Goal: Task Accomplishment & Management: Manage account settings

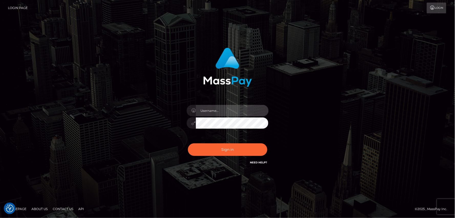
click at [214, 114] on input "text" at bounding box center [232, 111] width 73 height 12
type input "mdemassi"
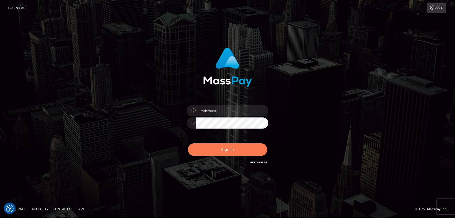
click at [216, 149] on button "Sign in" at bounding box center [227, 149] width 79 height 13
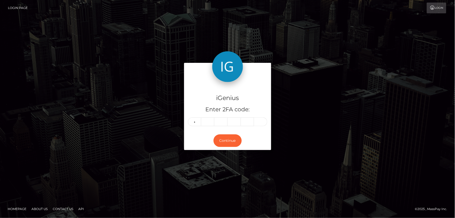
type input "6"
type input "4"
type input "6"
type input "4"
type input "6"
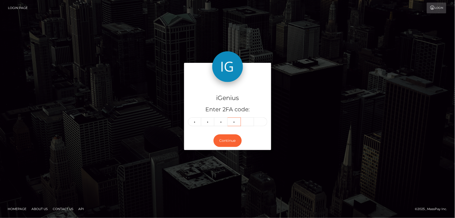
type input "1"
type input "9"
type input "3"
click at [228, 138] on button "Continue" at bounding box center [228, 140] width 28 height 13
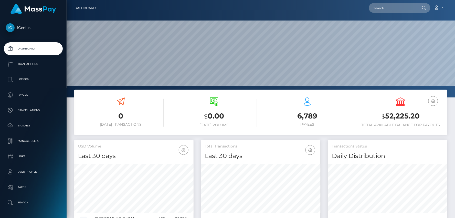
scroll to position [91, 119]
drag, startPoint x: 411, startPoint y: 117, endPoint x: 381, endPoint y: 120, distance: 30.3
click at [381, 120] on h3 "$ 52,225.20" at bounding box center [401, 116] width 86 height 11
copy h3 "$ 52,225.20"
